Goal: Contribute content

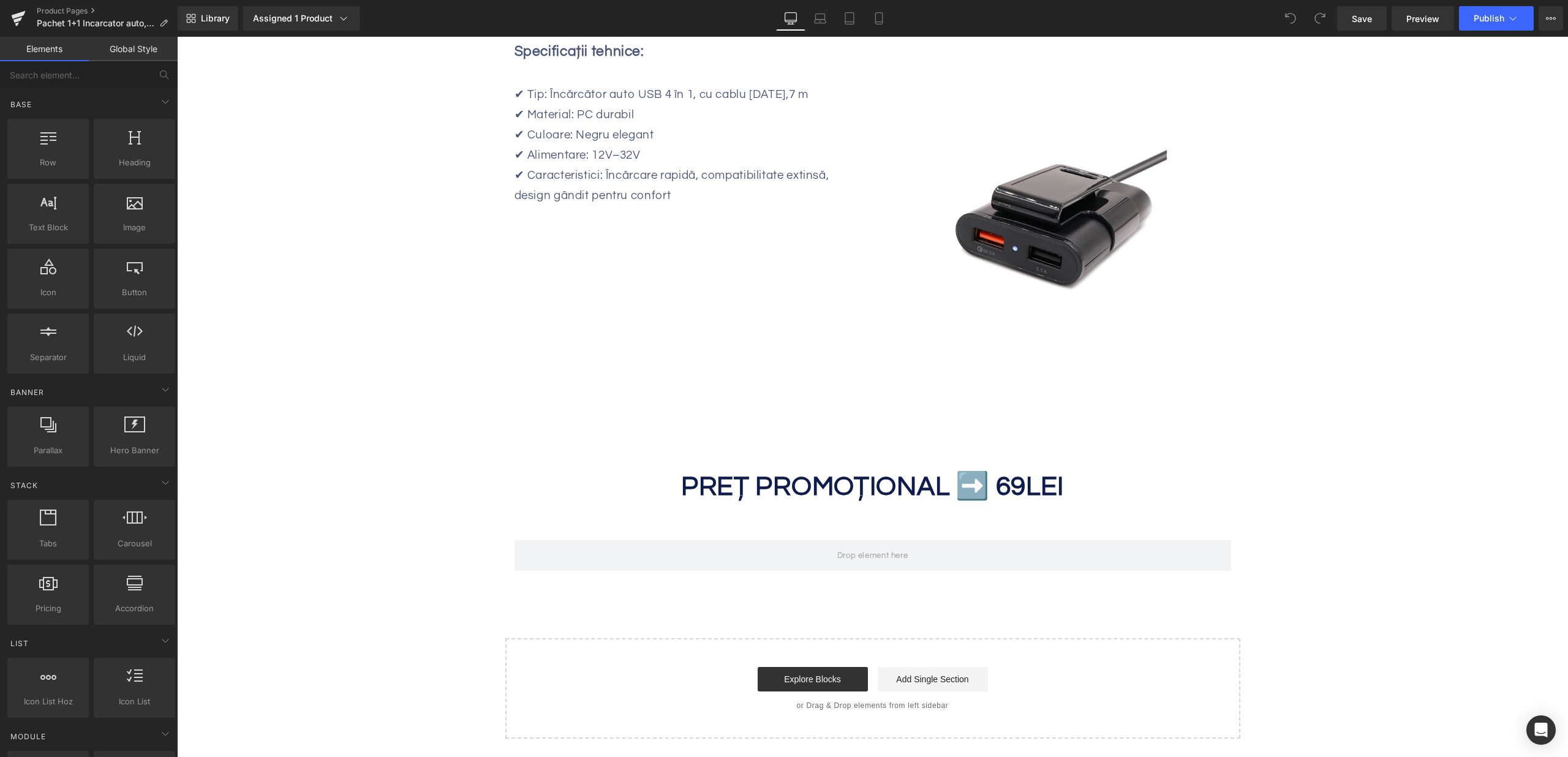
scroll to position [1439, 0]
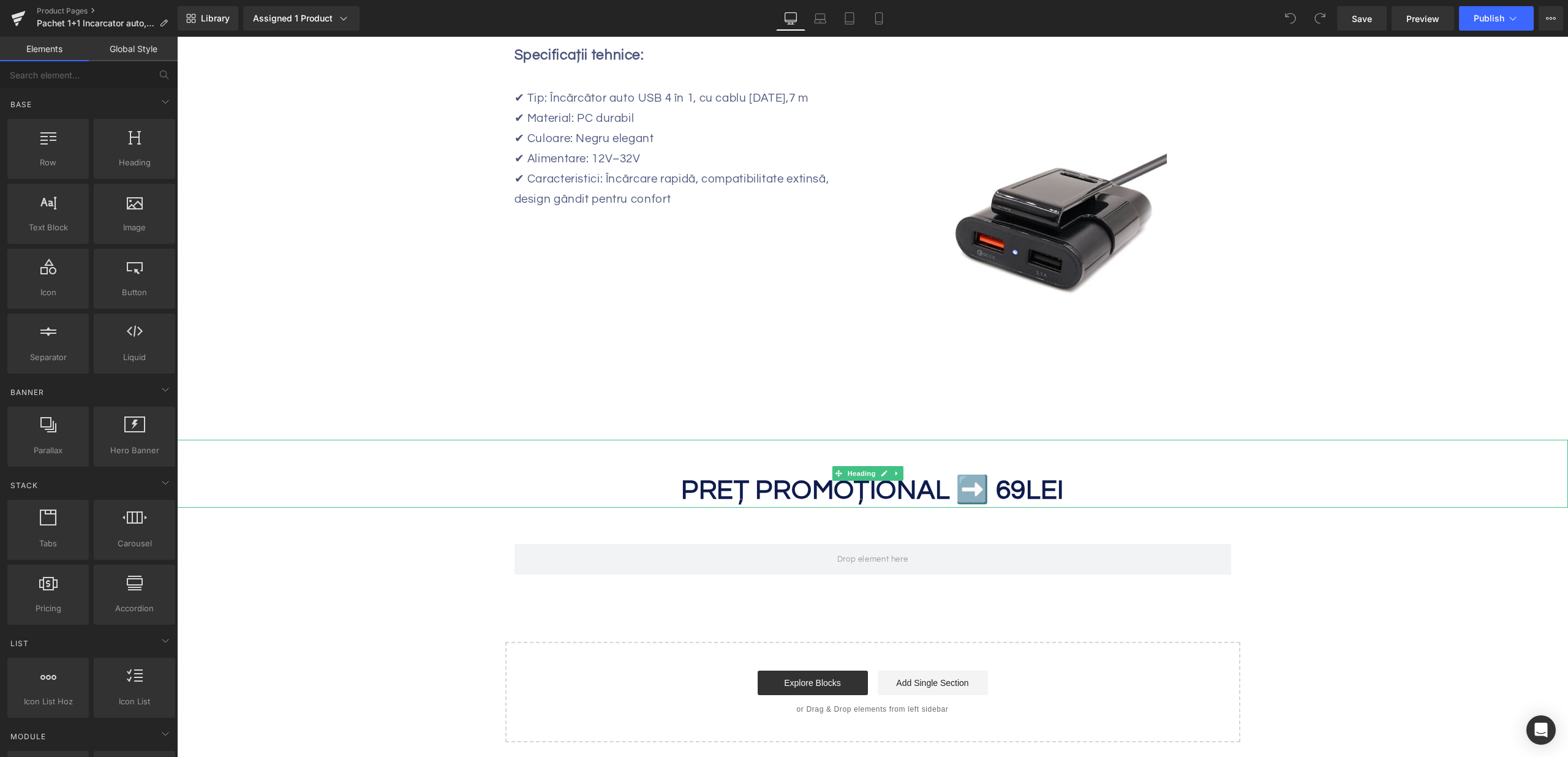
click at [1027, 491] on strong "LEI" at bounding box center [1044, 490] width 38 height 28
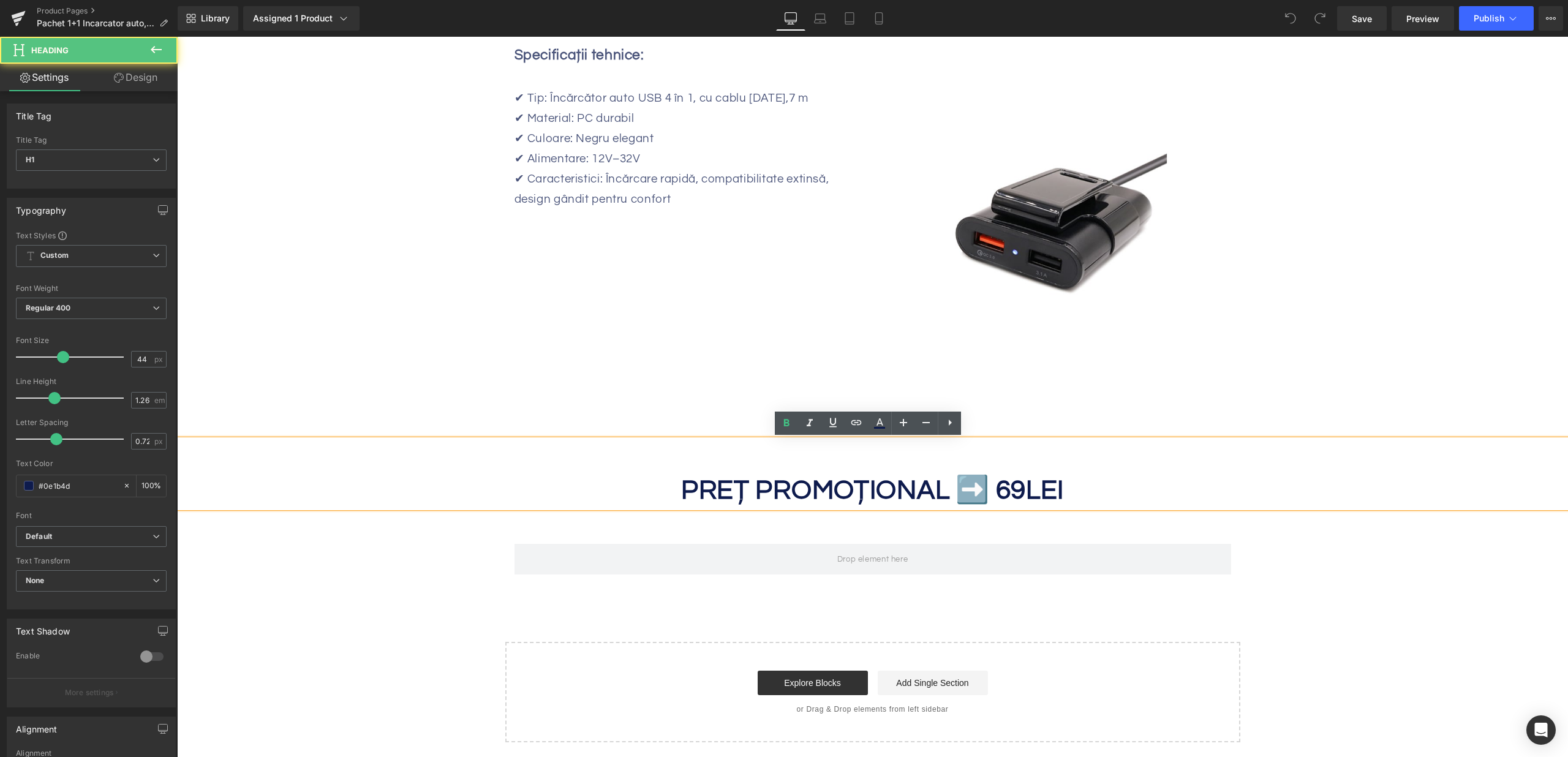
click at [1002, 486] on strong "PREȚ PROMOȚIONAL ➡️ 69" at bounding box center [853, 490] width 344 height 28
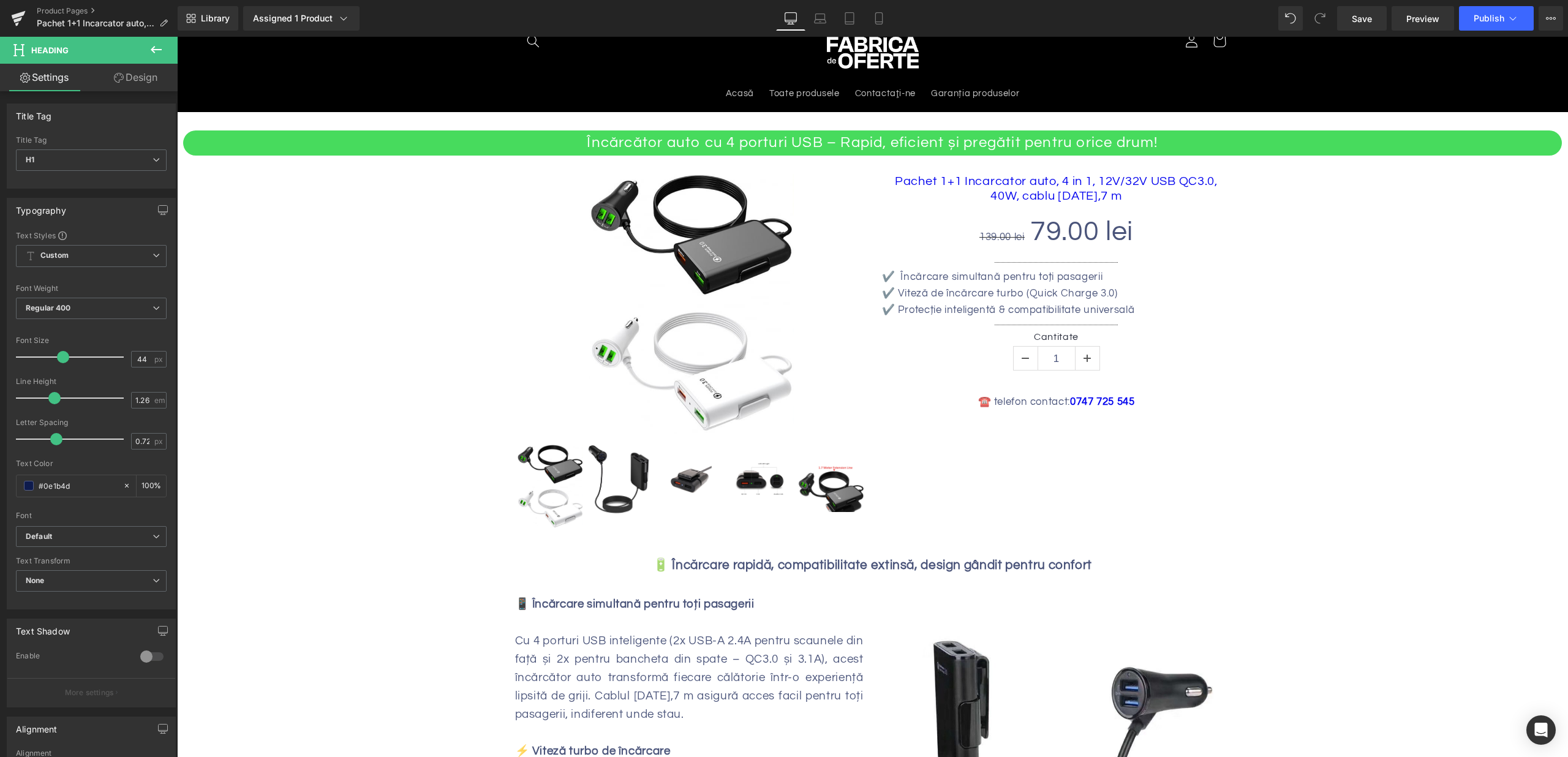
scroll to position [79, 0]
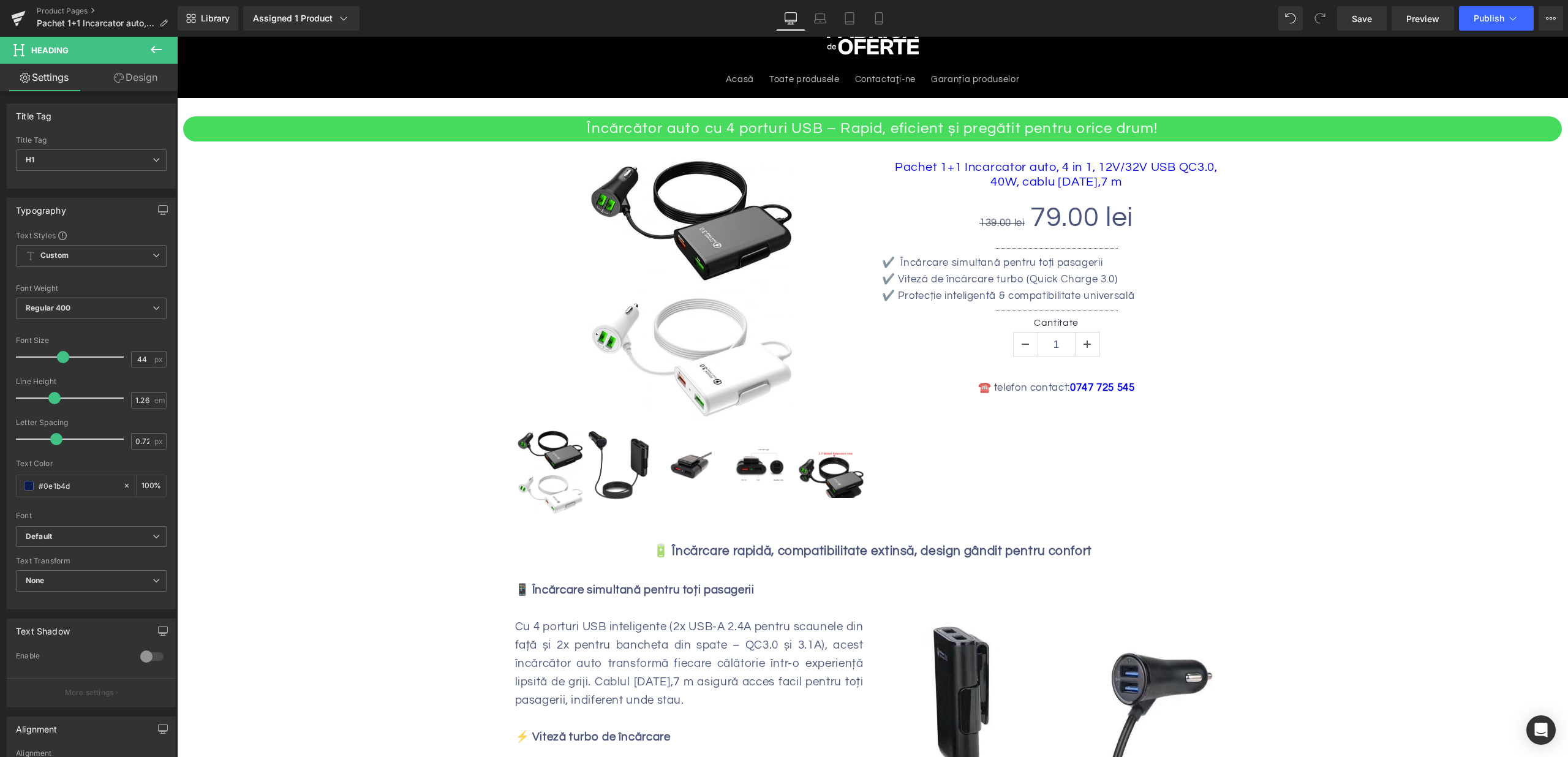
click at [1363, 33] on div "Library Assigned 1 Product Product Preview Pachet 1+1 Incarcator auto, 4 in 1, …" at bounding box center [873, 18] width 1391 height 37
click at [1366, 25] on link "Save" at bounding box center [1362, 18] width 50 height 25
click at [1477, 19] on span "Publish" at bounding box center [1489, 18] width 30 height 10
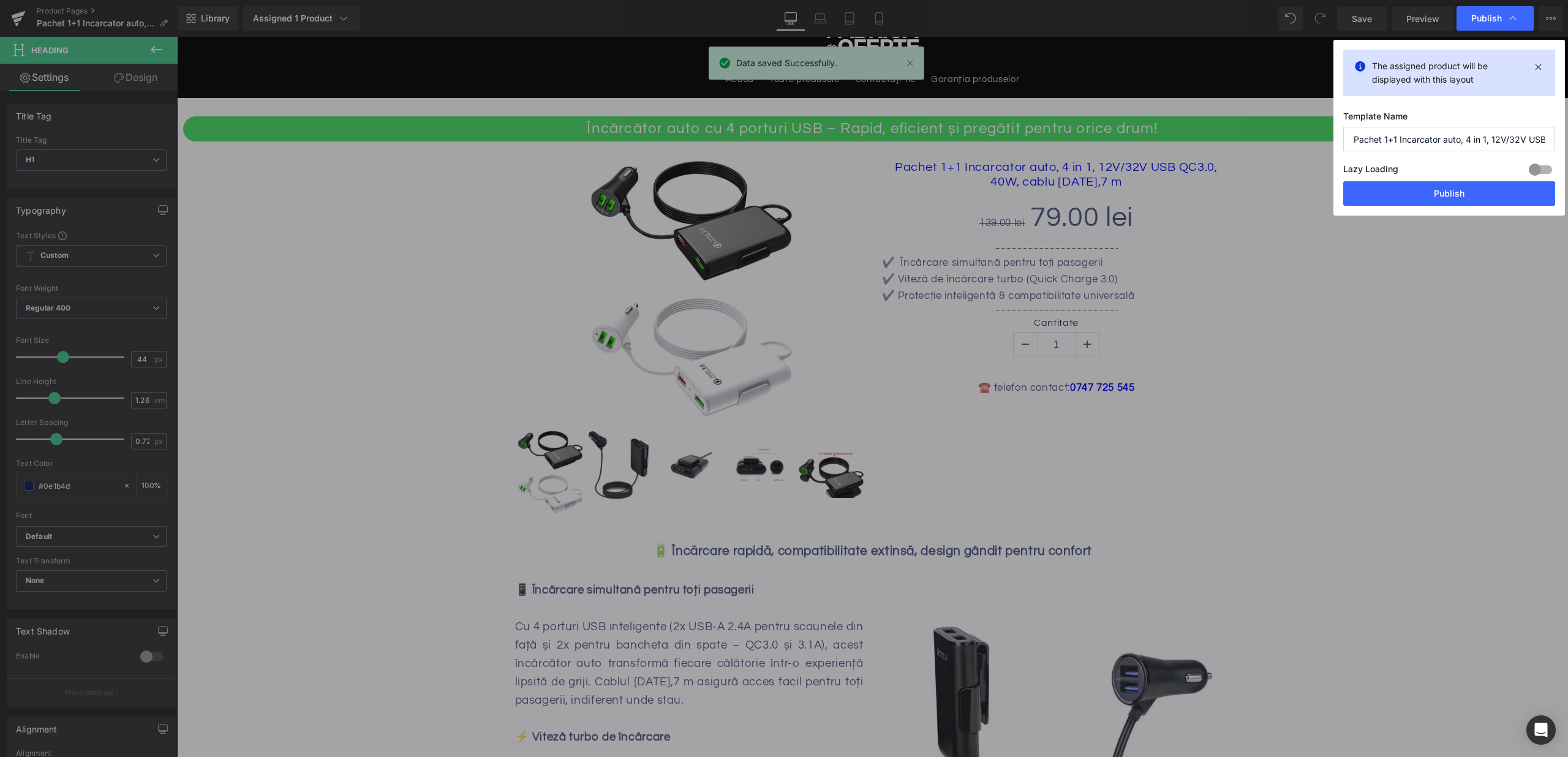
click at [1418, 179] on div "Lazy Loading Build Upgrade plan to unlock" at bounding box center [1450, 171] width 212 height 20
click at [1417, 203] on button "Publish" at bounding box center [1450, 193] width 212 height 25
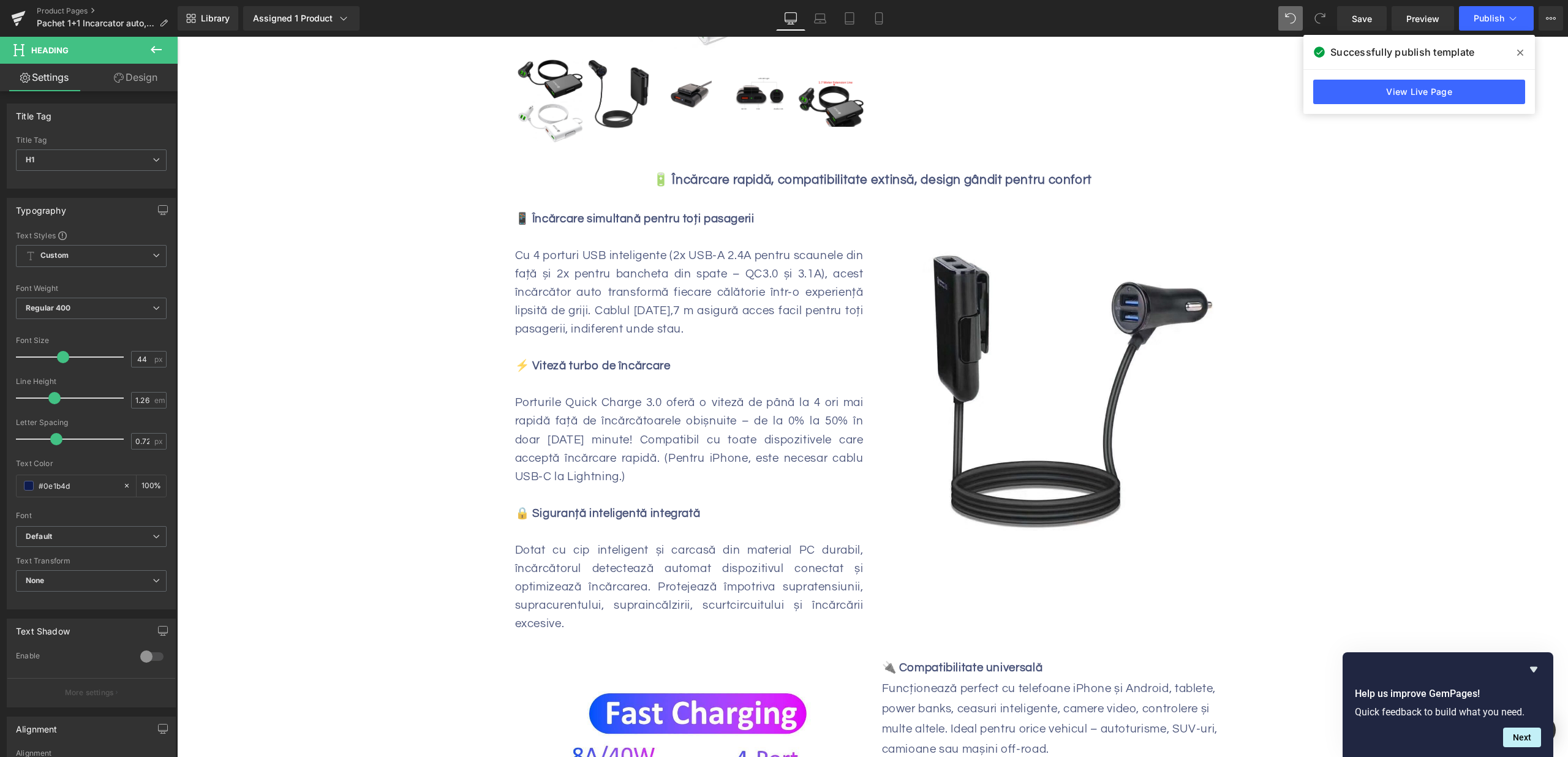
scroll to position [0, 0]
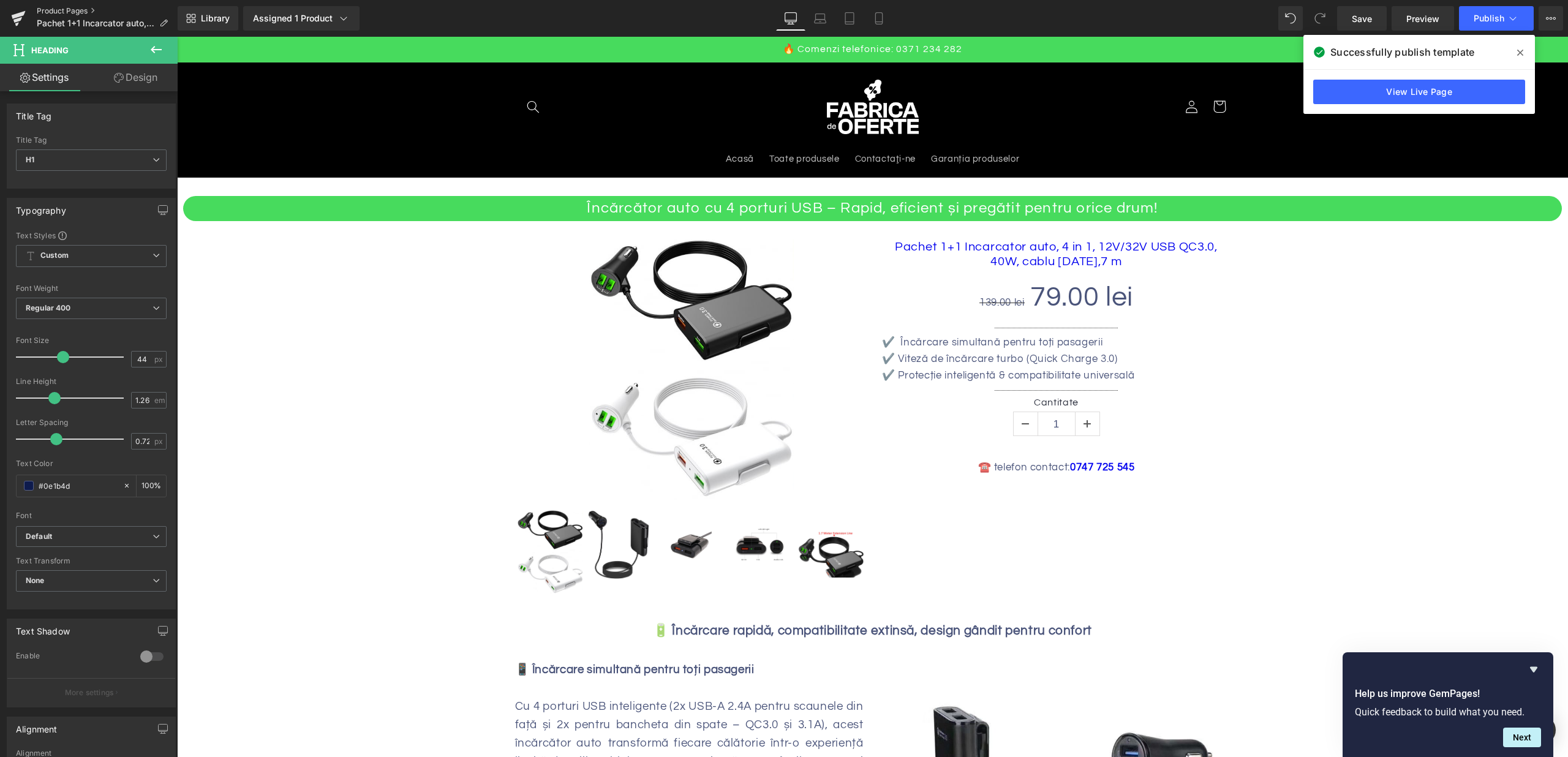
click at [42, 10] on link "Product Pages" at bounding box center [107, 11] width 141 height 10
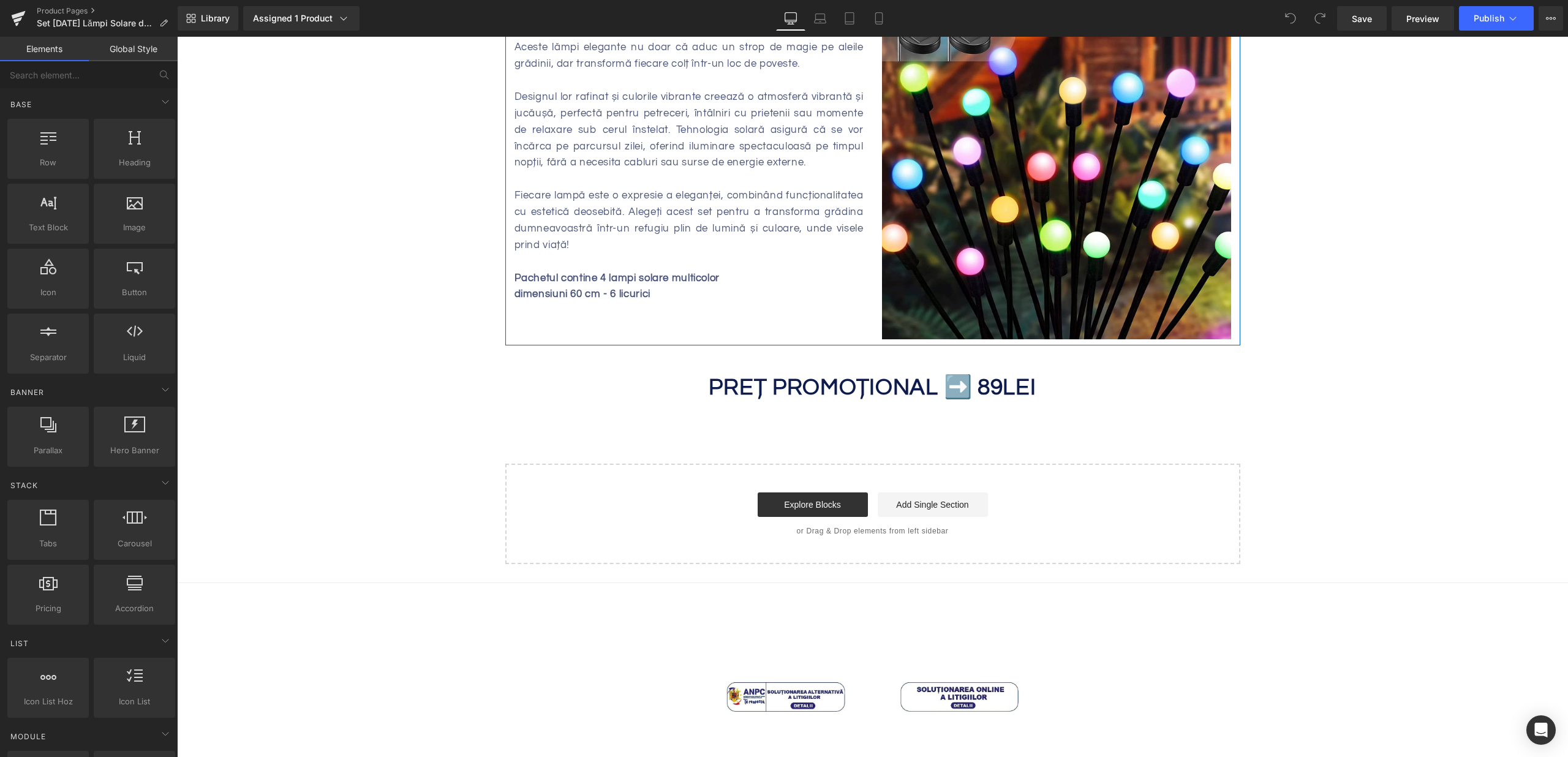
scroll to position [632, 0]
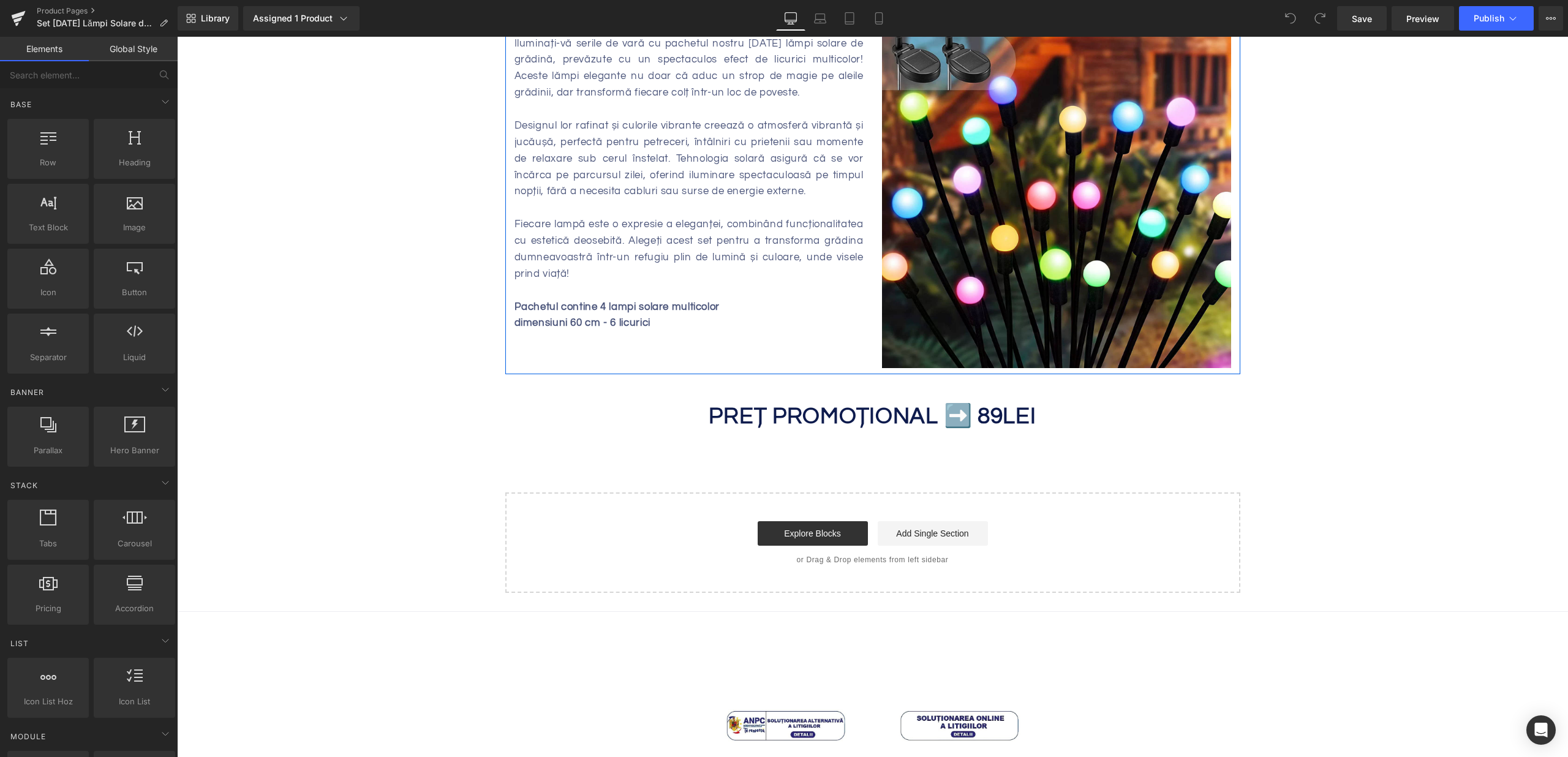
click at [775, 196] on div "Designul lor rafinat și culorile vibrante creează o atmosferă vibrantă și jucău…" at bounding box center [689, 158] width 349 height 82
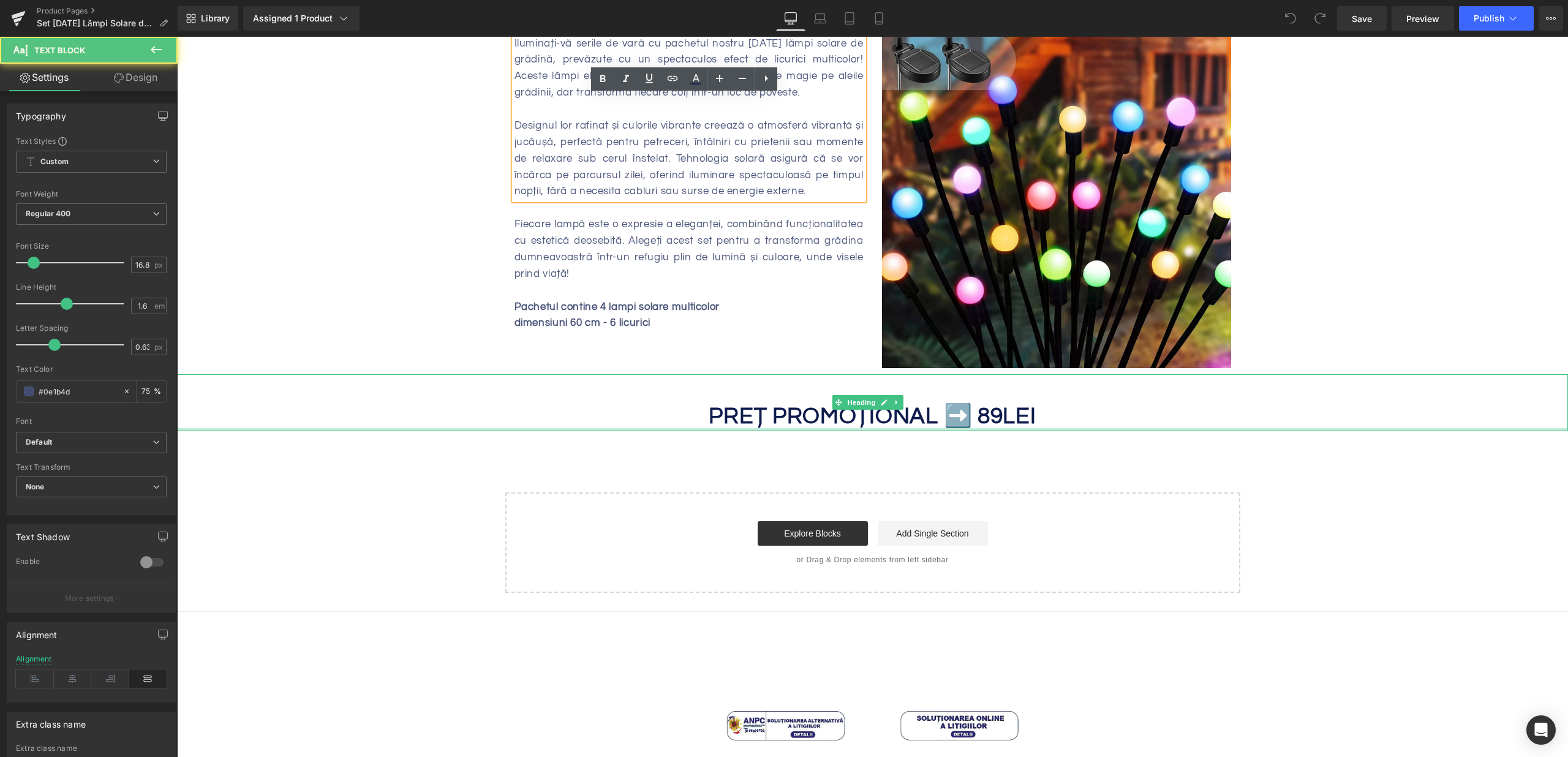
click at [977, 417] on strong "PREȚ PROMOȚIONAL ➡️ 89" at bounding box center [855, 415] width 294 height 23
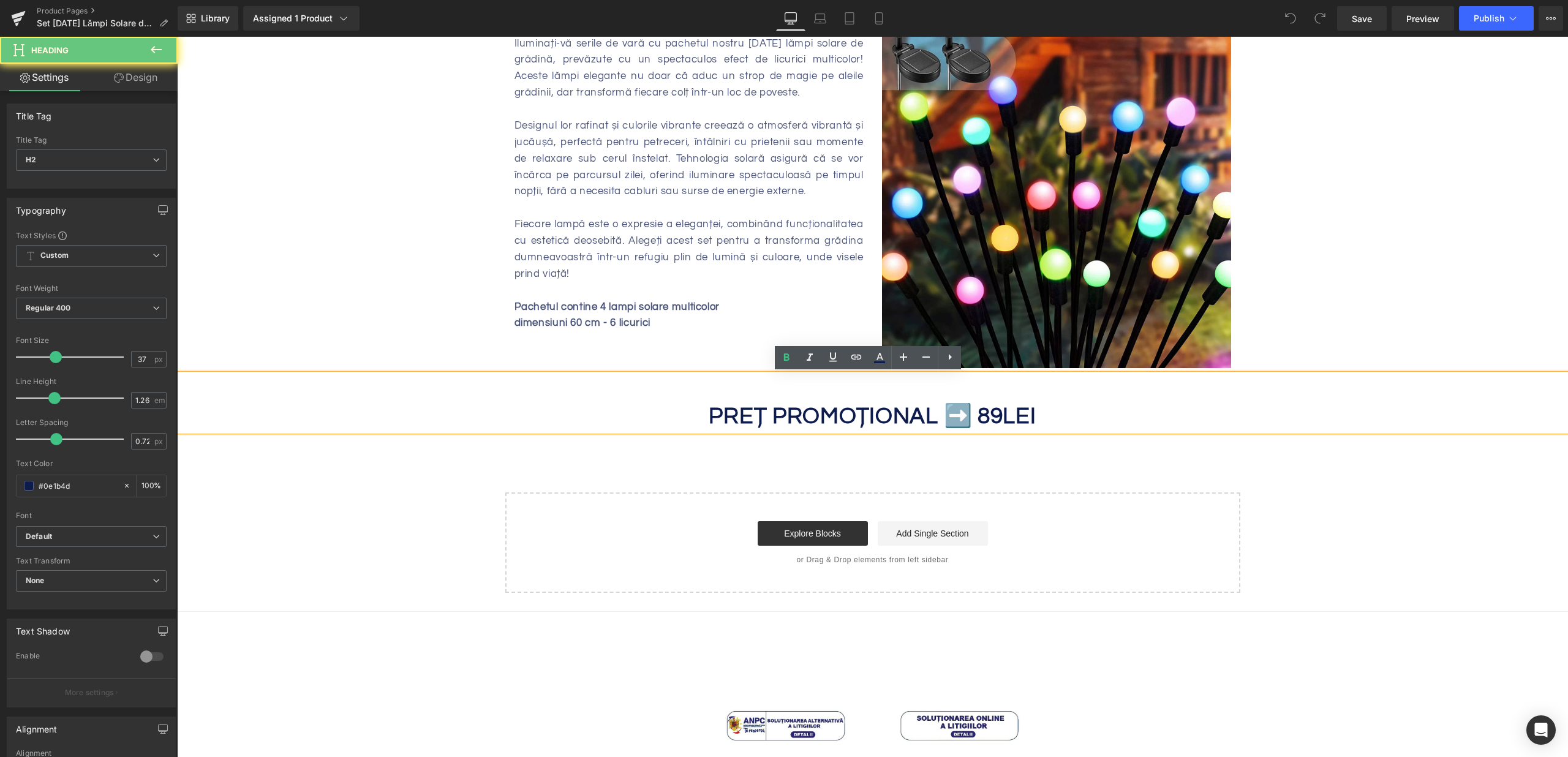
click at [980, 414] on strong "PREȚ PROMOȚIONAL ➡️ 89" at bounding box center [855, 415] width 294 height 23
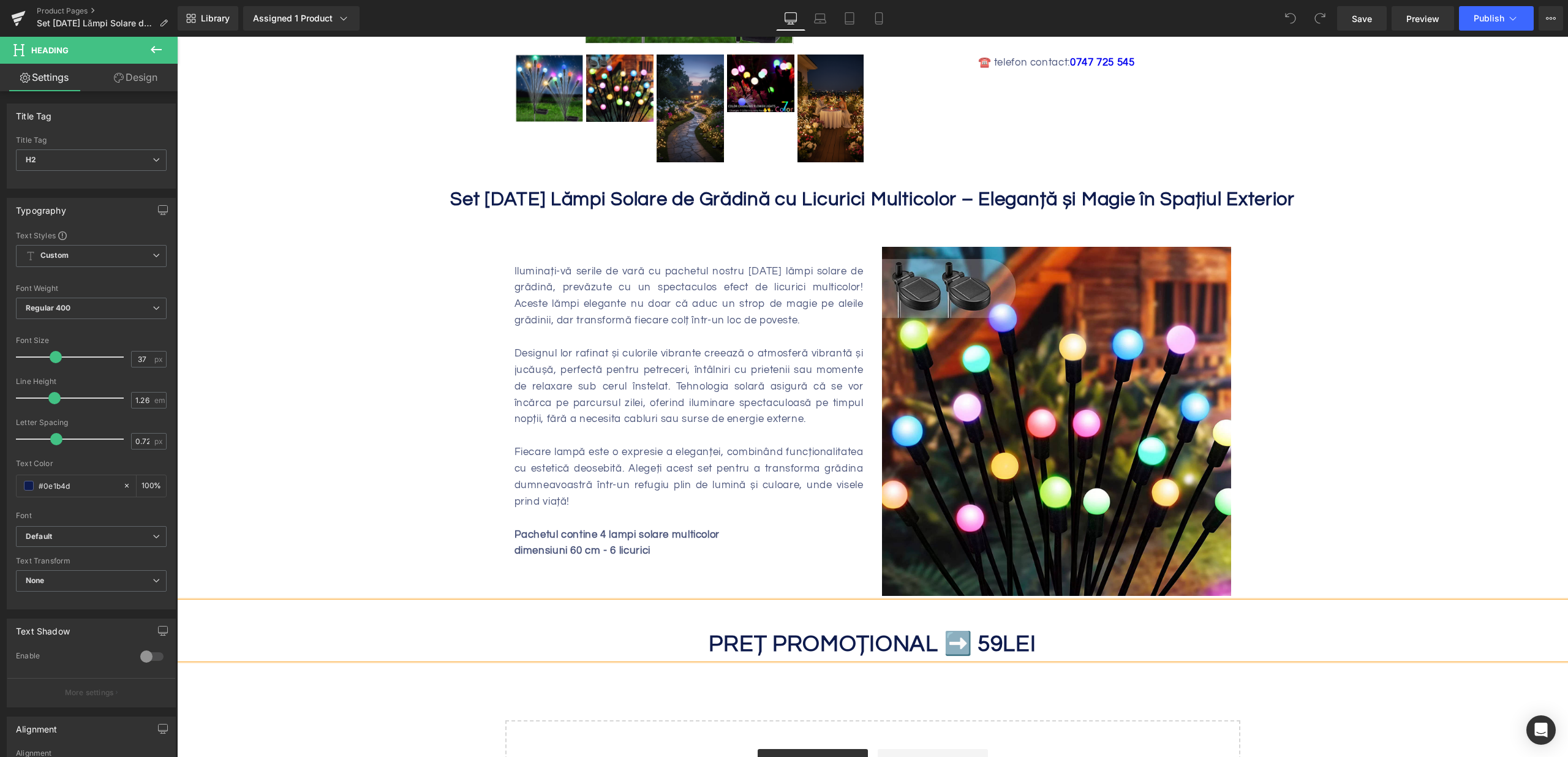
scroll to position [310, 0]
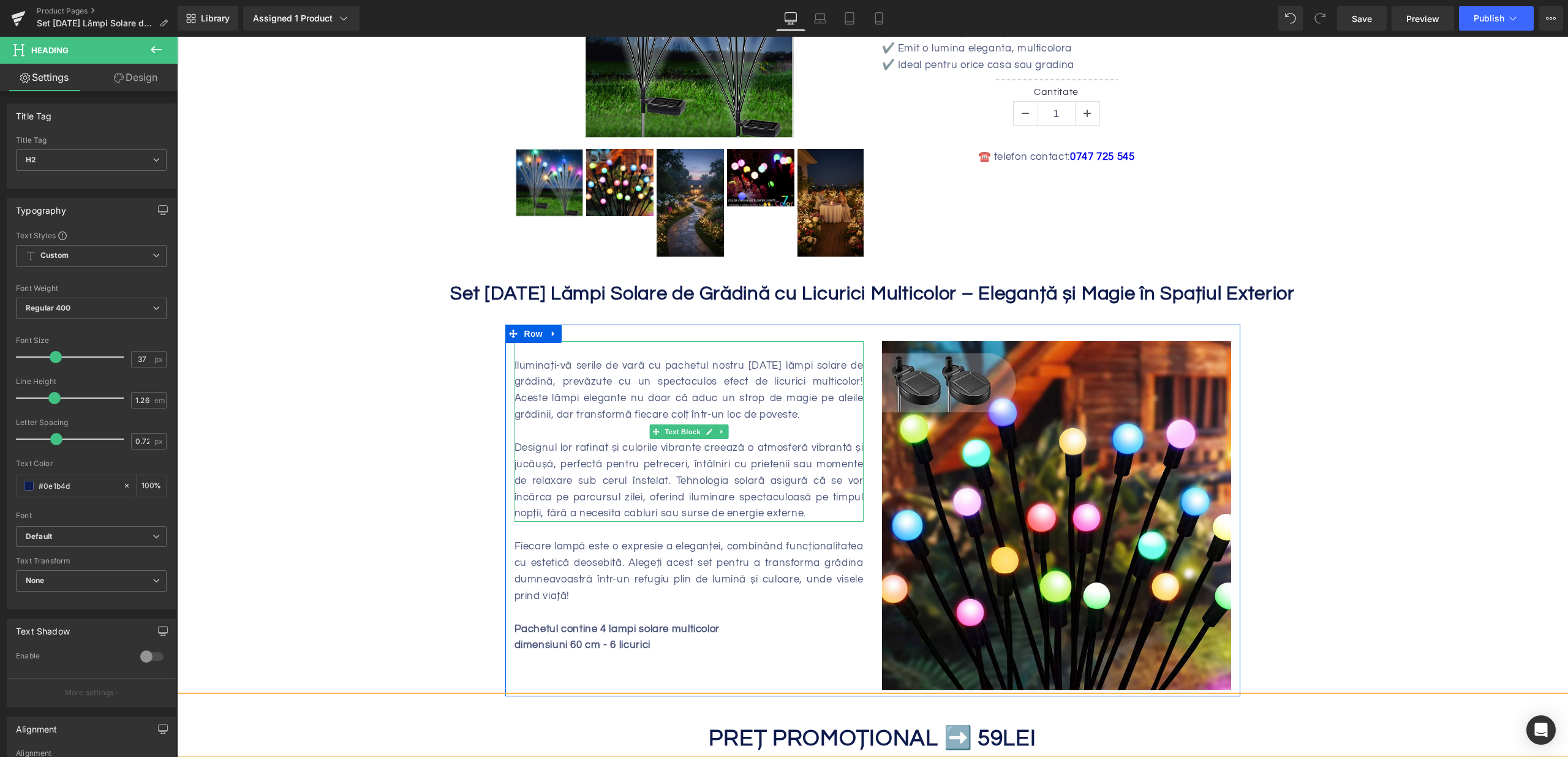
click at [785, 371] on div "Iluminați-vă serile de vară cu pachetul nostru [DATE] lămpi solare de grădină, …" at bounding box center [689, 391] width 349 height 66
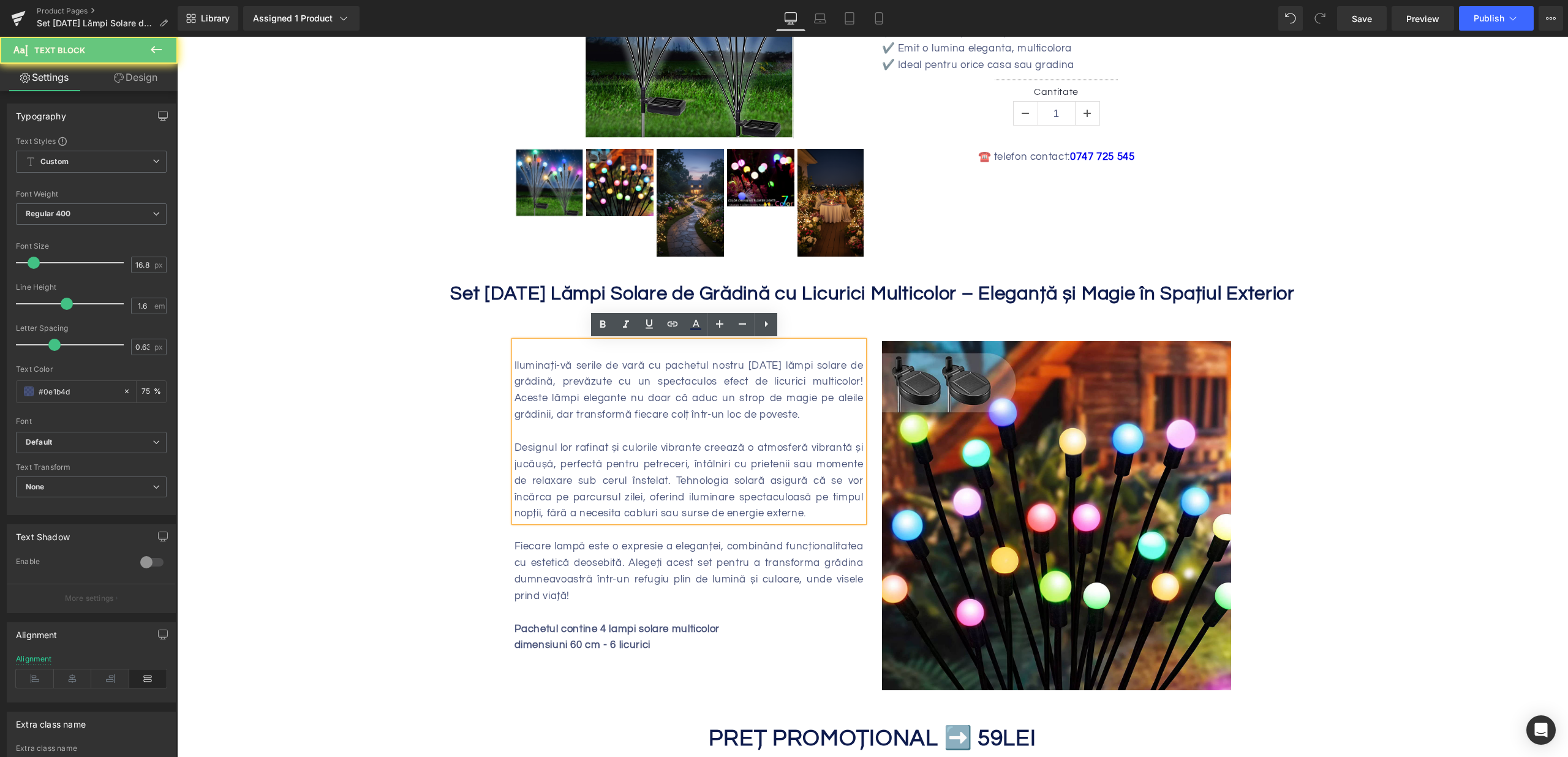
click at [772, 363] on div "Iluminați-vă serile de vară cu pachetul nostru [DATE] lămpi solare de grădină, …" at bounding box center [689, 391] width 349 height 66
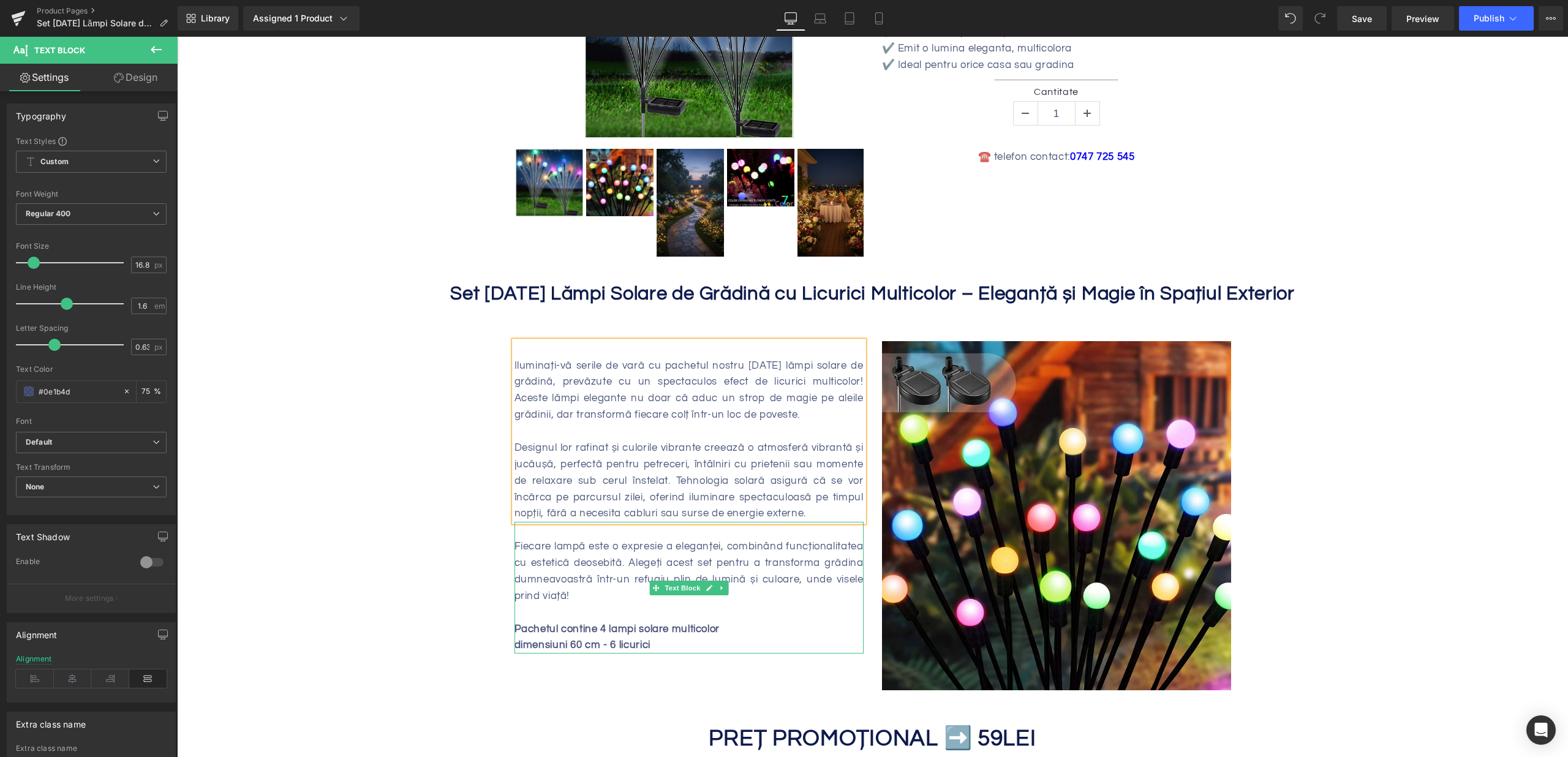
click at [596, 628] on strong "Pachetul contine 4 lampi solare multicolor" at bounding box center [617, 629] width 205 height 11
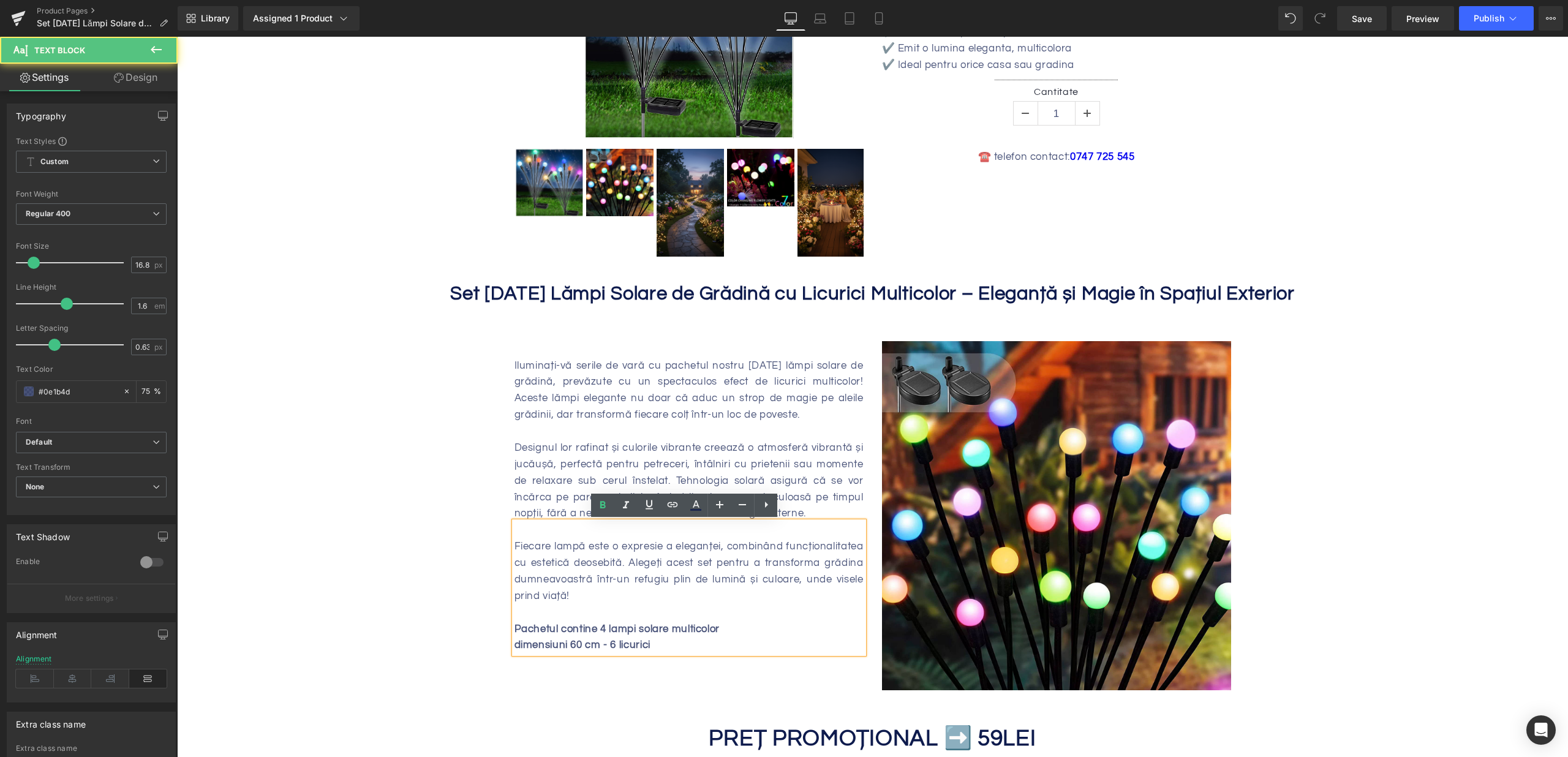
click at [600, 627] on strong "Pachetul contine 4 lampi solare multicolor" at bounding box center [617, 629] width 205 height 11
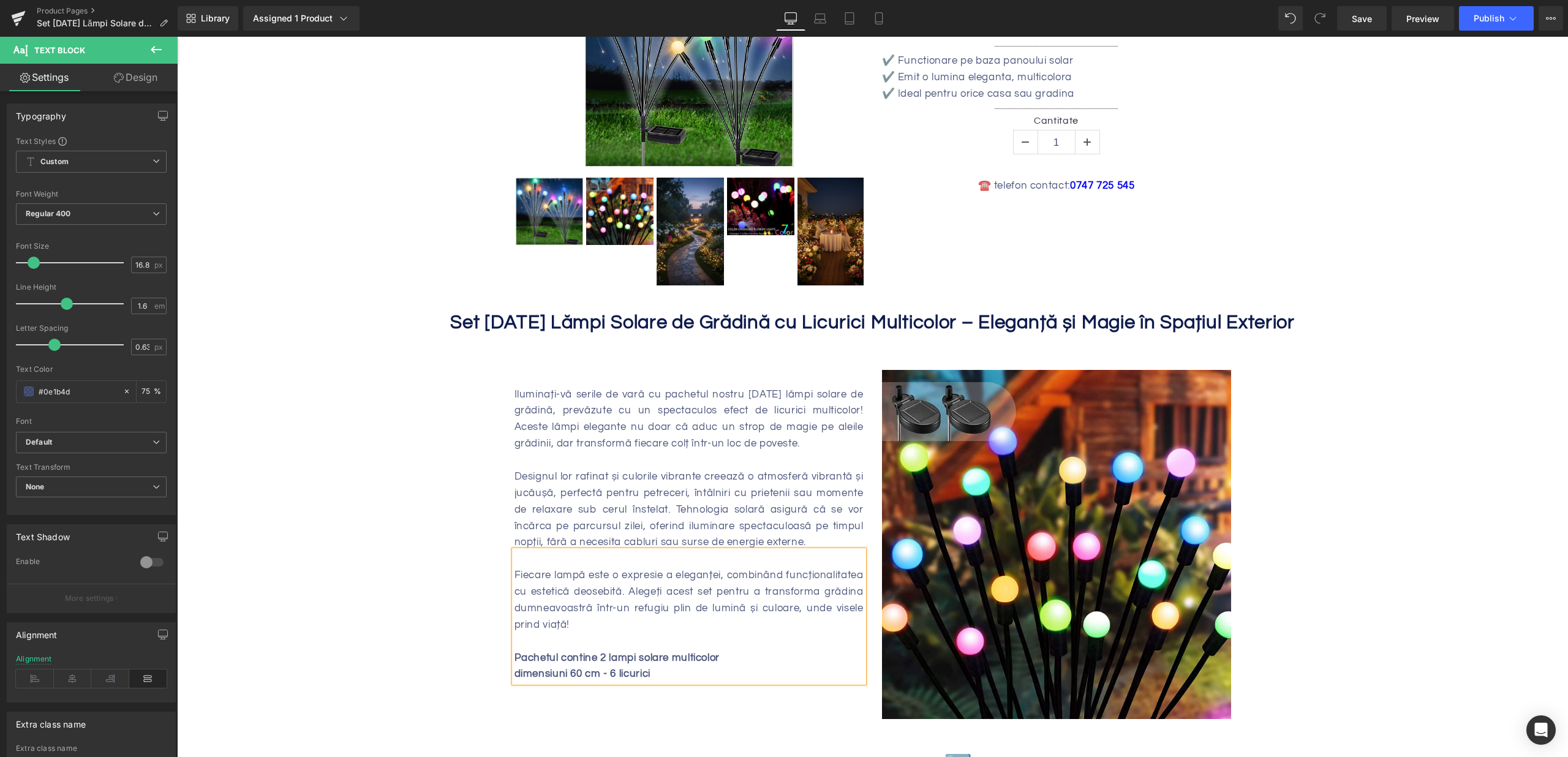
scroll to position [305, 0]
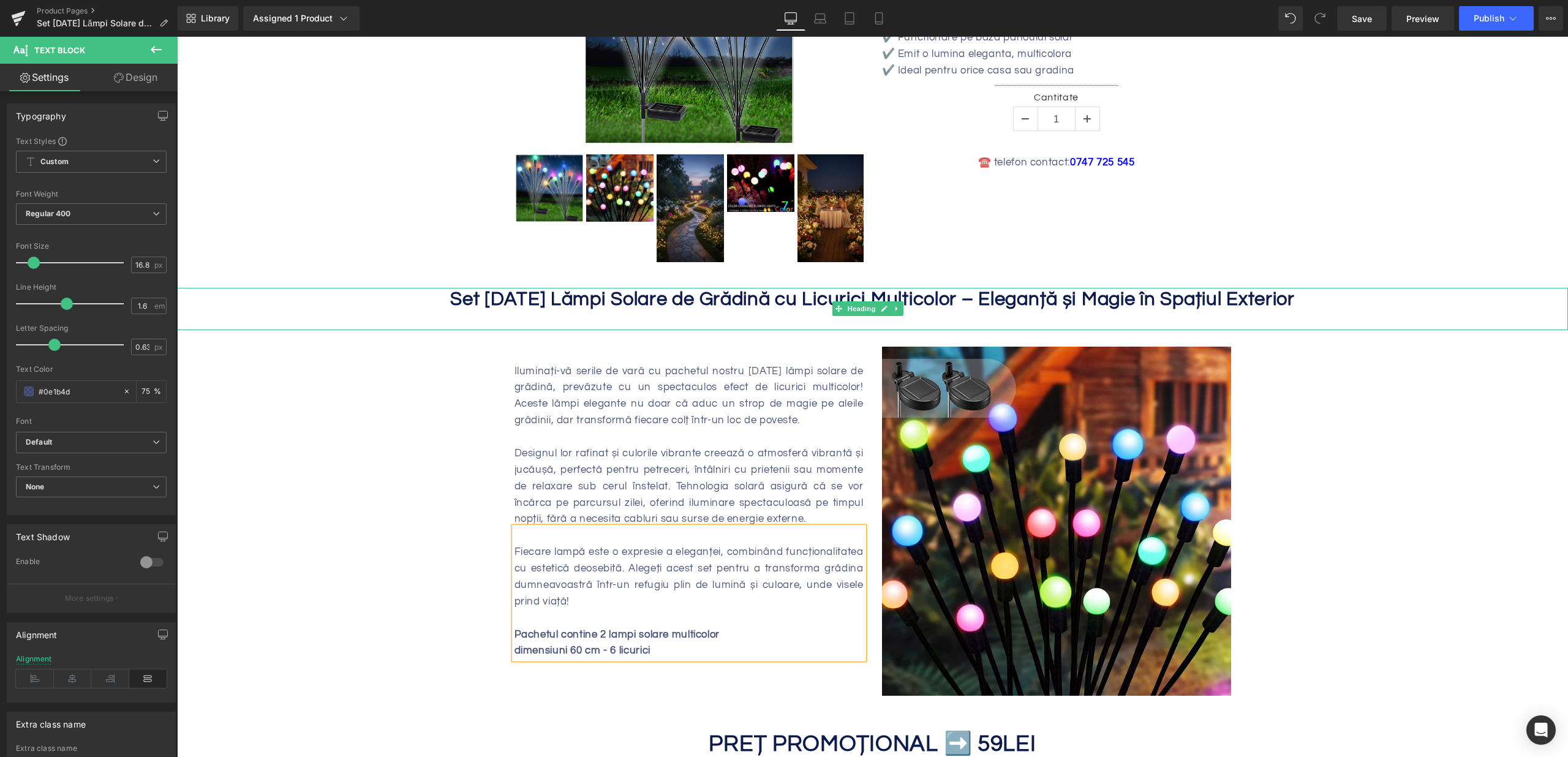
click at [545, 302] on b "Set [DATE] Lămpi Solare de Grădină cu Licurici Multicolor – Eleganță și Magie î…" at bounding box center [873, 299] width 845 height 19
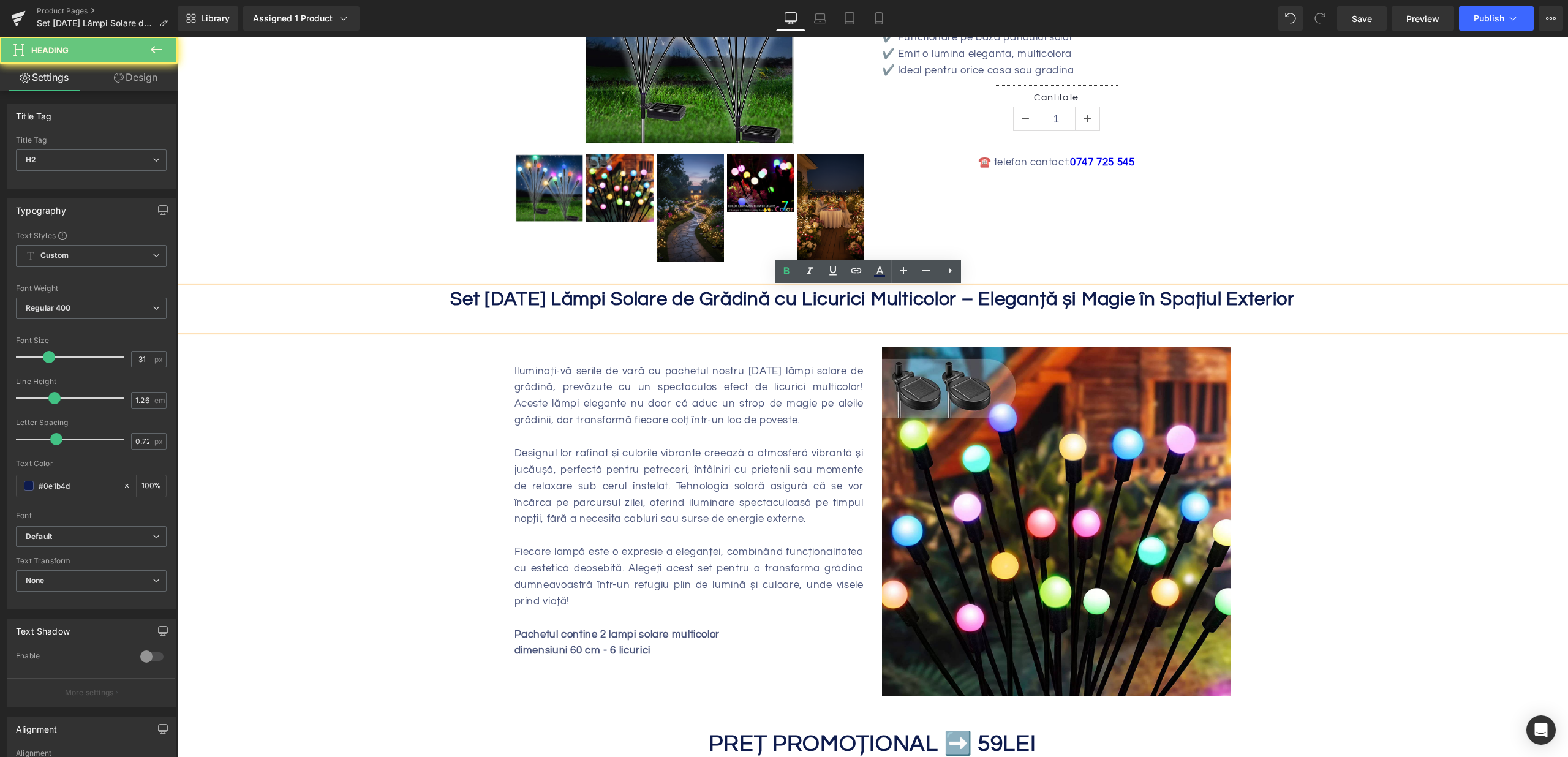
click at [526, 297] on b "Set [DATE] Lămpi Solare de Grădină cu Licurici Multicolor – Eleganță și Magie î…" at bounding box center [873, 299] width 845 height 19
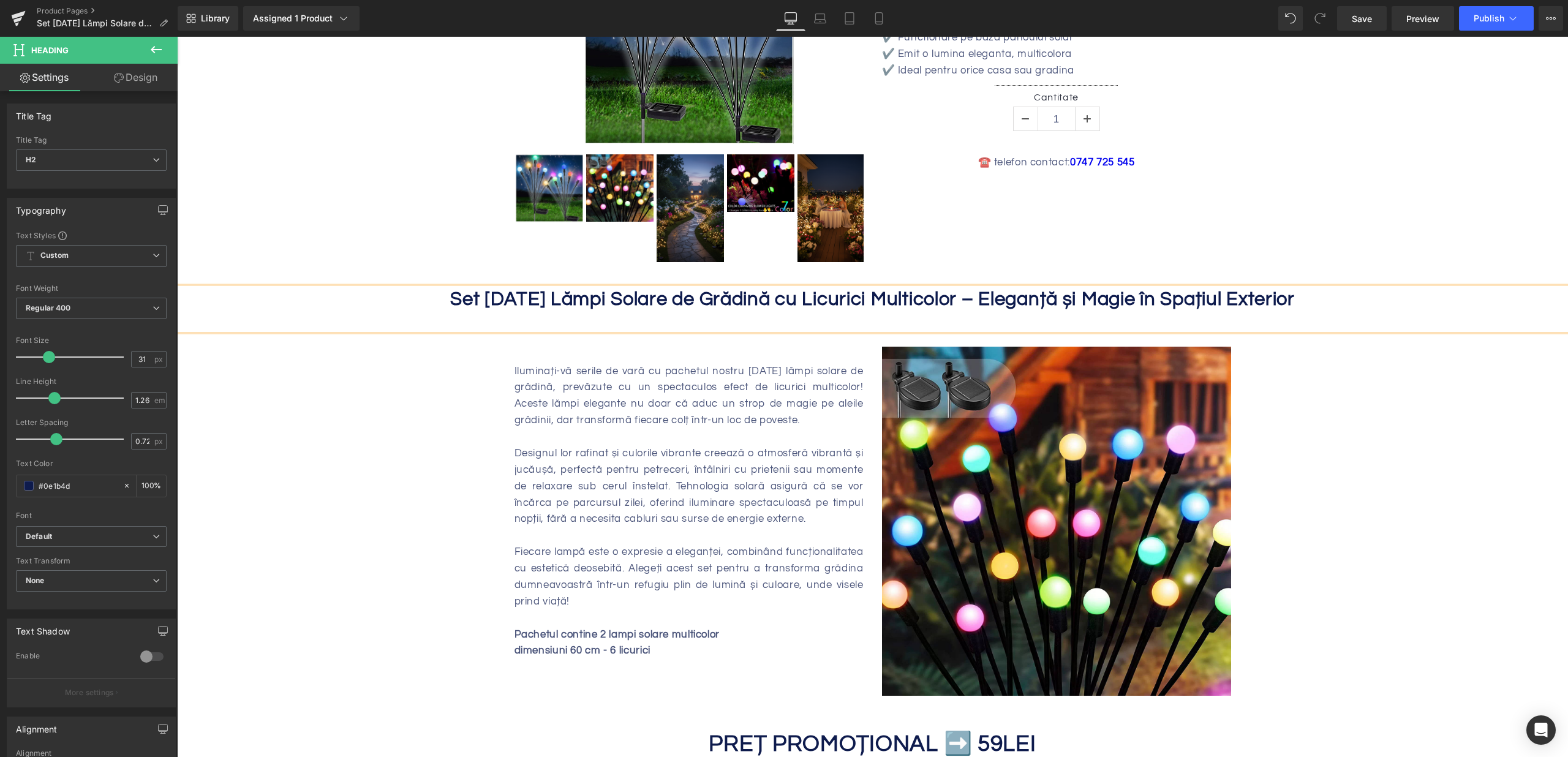
scroll to position [0, 0]
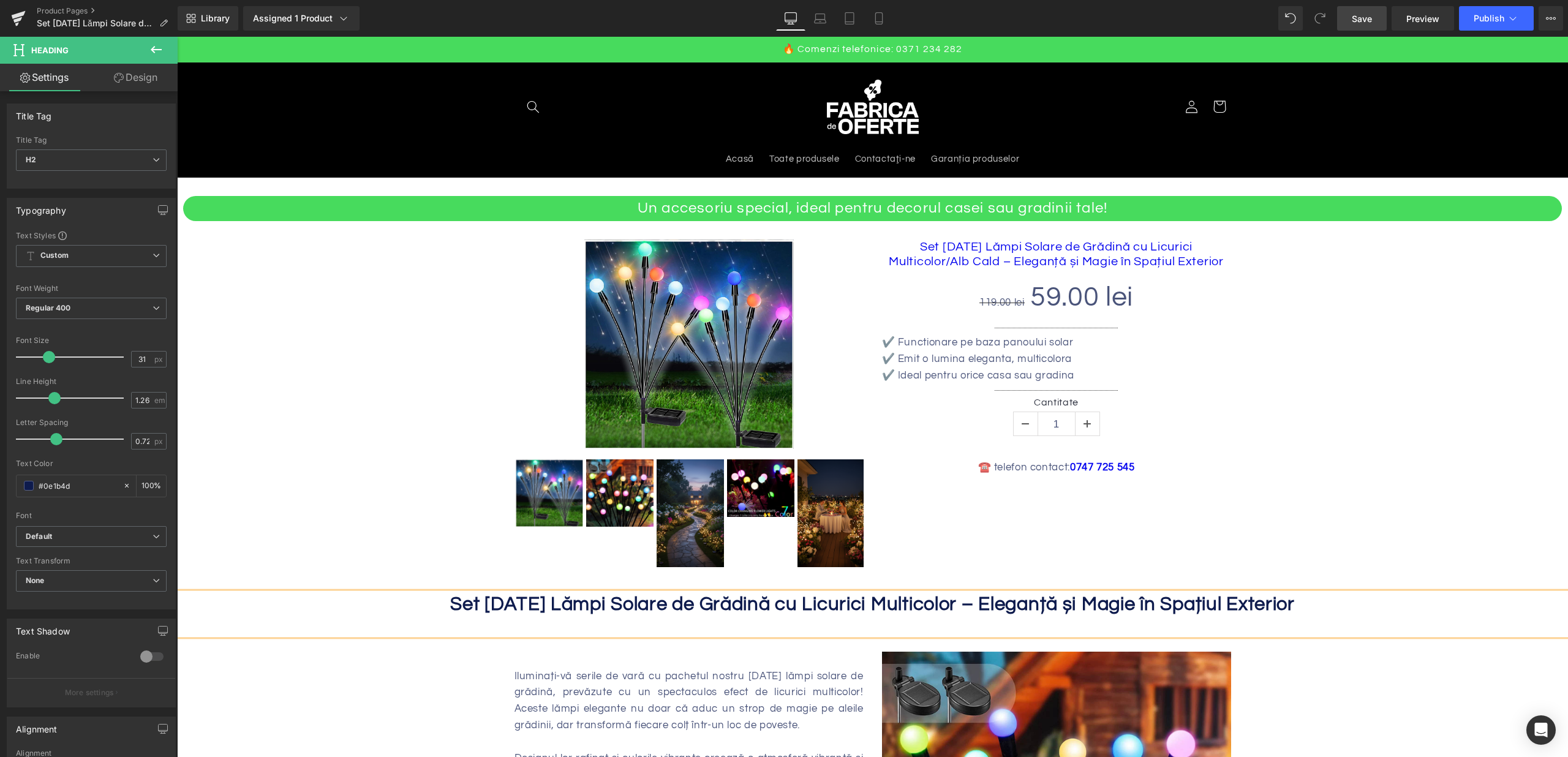
click at [1374, 14] on link "Save" at bounding box center [1362, 18] width 50 height 25
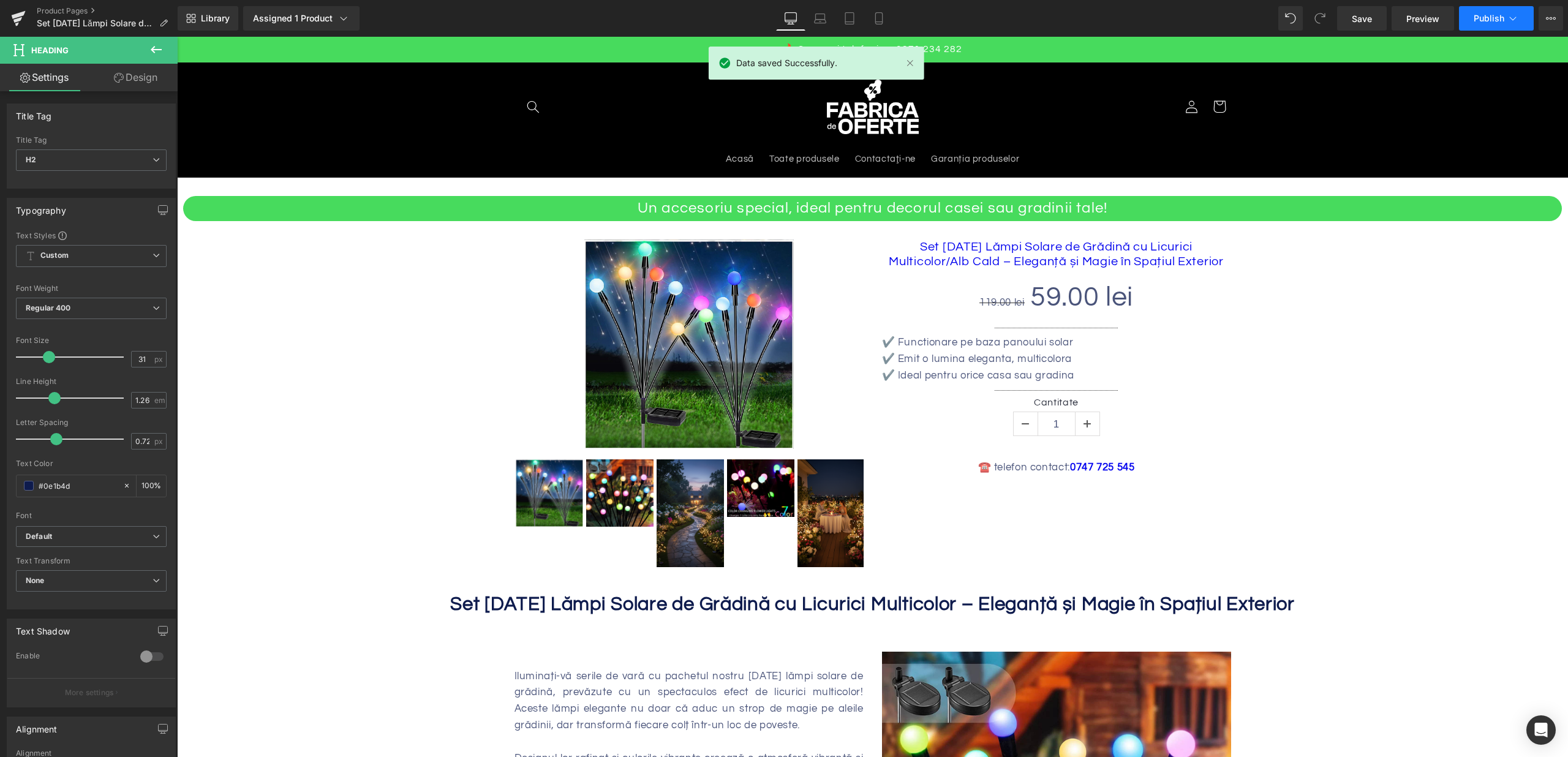
click at [1504, 29] on button "Publish" at bounding box center [1496, 18] width 75 height 25
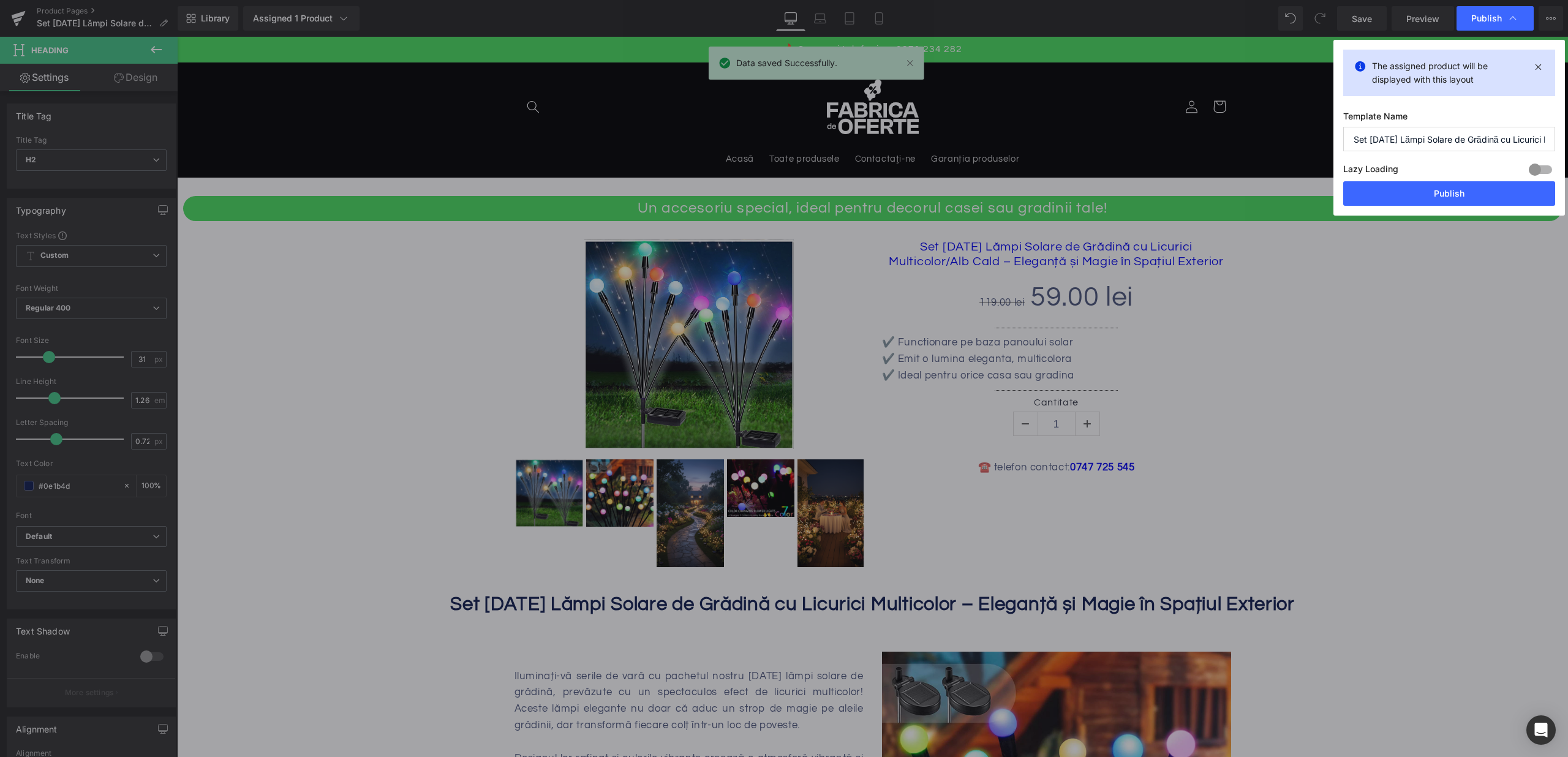
click at [1456, 181] on div "Lazy Loading Build Upgrade plan to unlock" at bounding box center [1450, 171] width 212 height 20
drag, startPoint x: 1456, startPoint y: 186, endPoint x: 1280, endPoint y: 149, distance: 179.8
click at [1456, 186] on button "Publish" at bounding box center [1450, 193] width 212 height 25
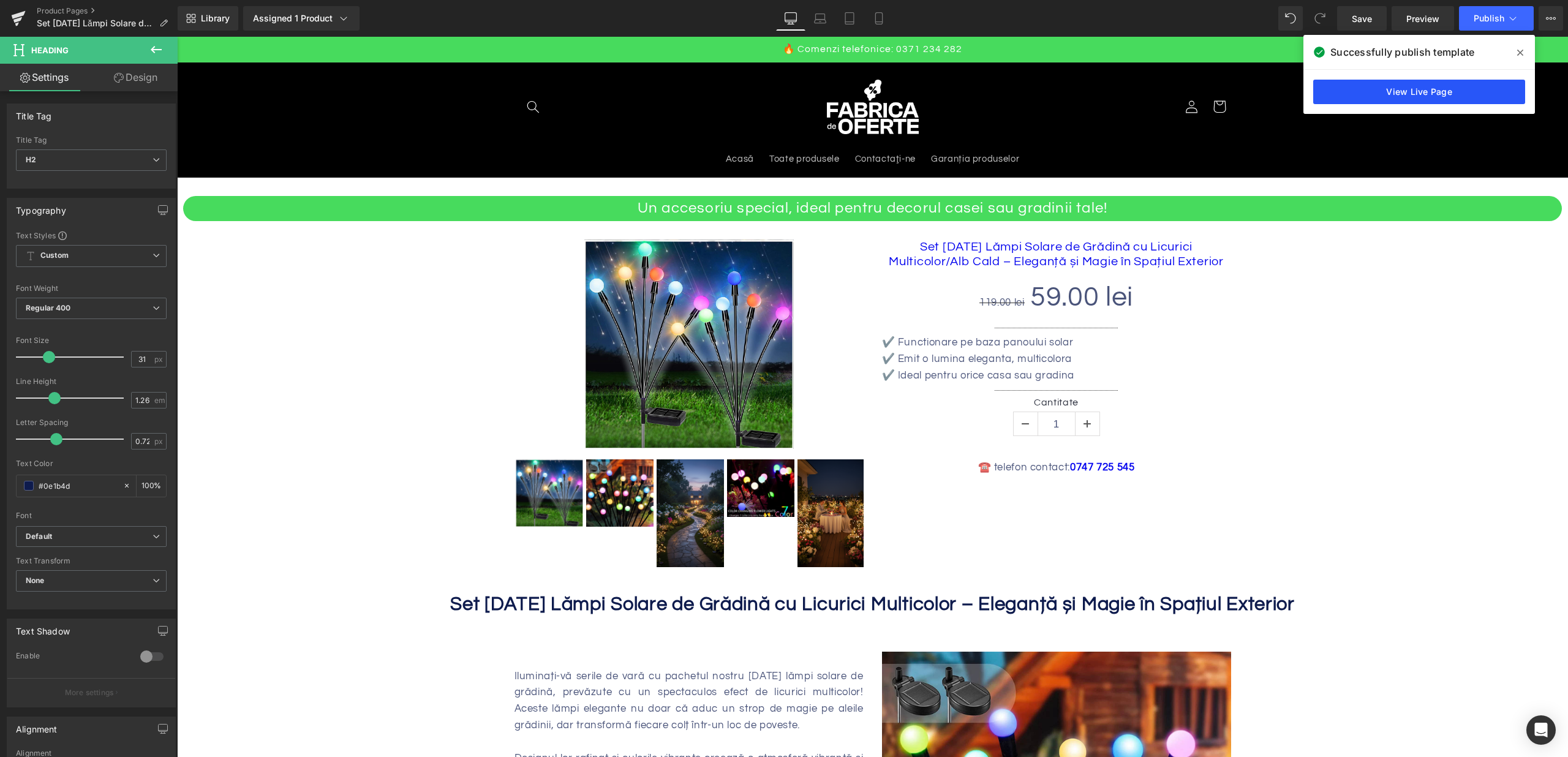
click at [1405, 91] on link "View Live Page" at bounding box center [1419, 91] width 212 height 25
